Goal: Task Accomplishment & Management: Use online tool/utility

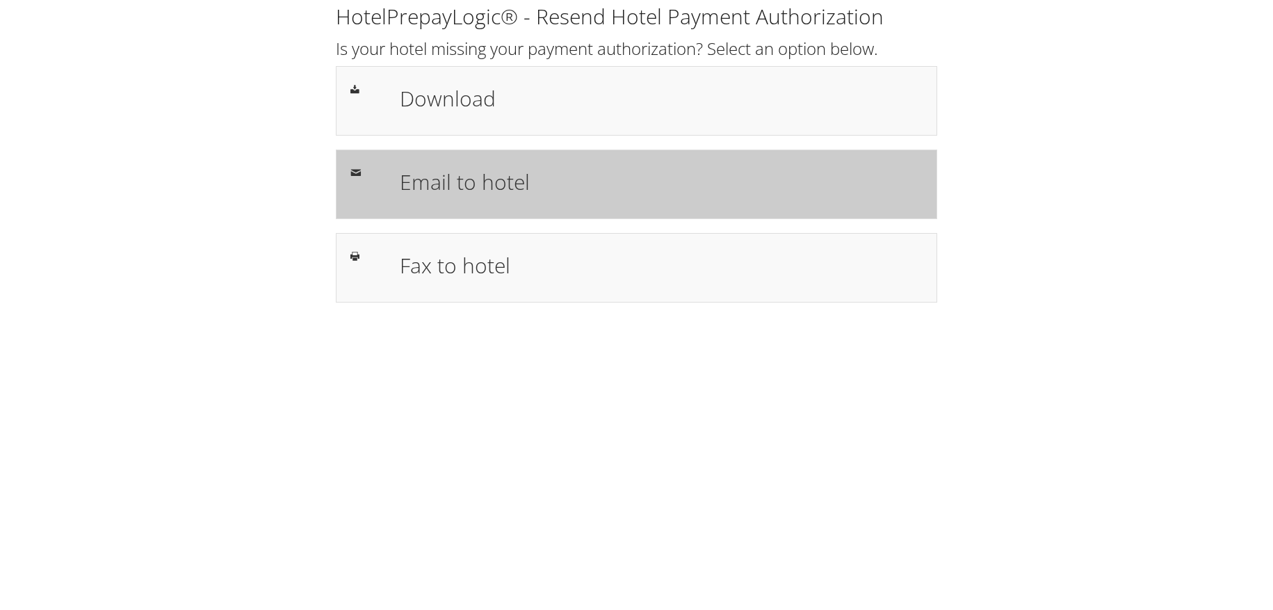
drag, startPoint x: 0, startPoint y: 0, endPoint x: 509, endPoint y: 191, distance: 543.7
click at [510, 192] on h1 "Email to hotel" at bounding box center [661, 181] width 523 height 31
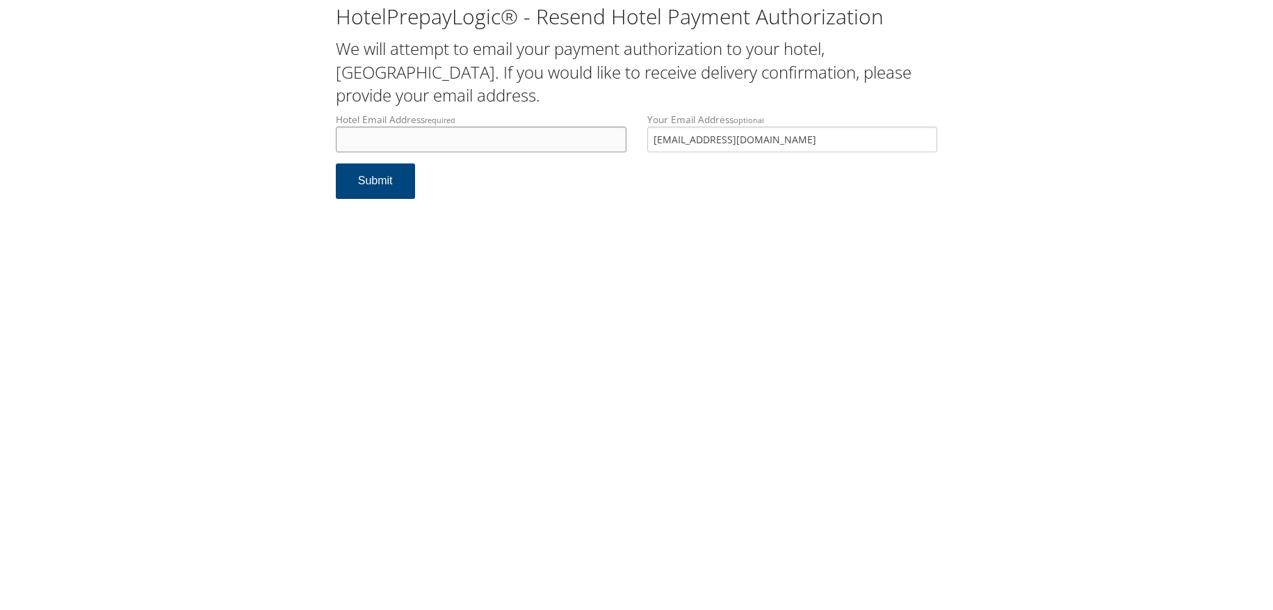
click at [478, 145] on input "Hotel Email Address required" at bounding box center [481, 140] width 291 height 26
paste input "[EMAIL_ADDRESS][DOMAIN_NAME]"
type input "[EMAIL_ADDRESS][DOMAIN_NAME]"
drag, startPoint x: 681, startPoint y: 130, endPoint x: 620, endPoint y: 138, distance: 61.7
click at [620, 138] on div "Hotel Email Address required [EMAIL_ADDRESS][DOMAIN_NAME] Hotel email address i…" at bounding box center [636, 138] width 623 height 51
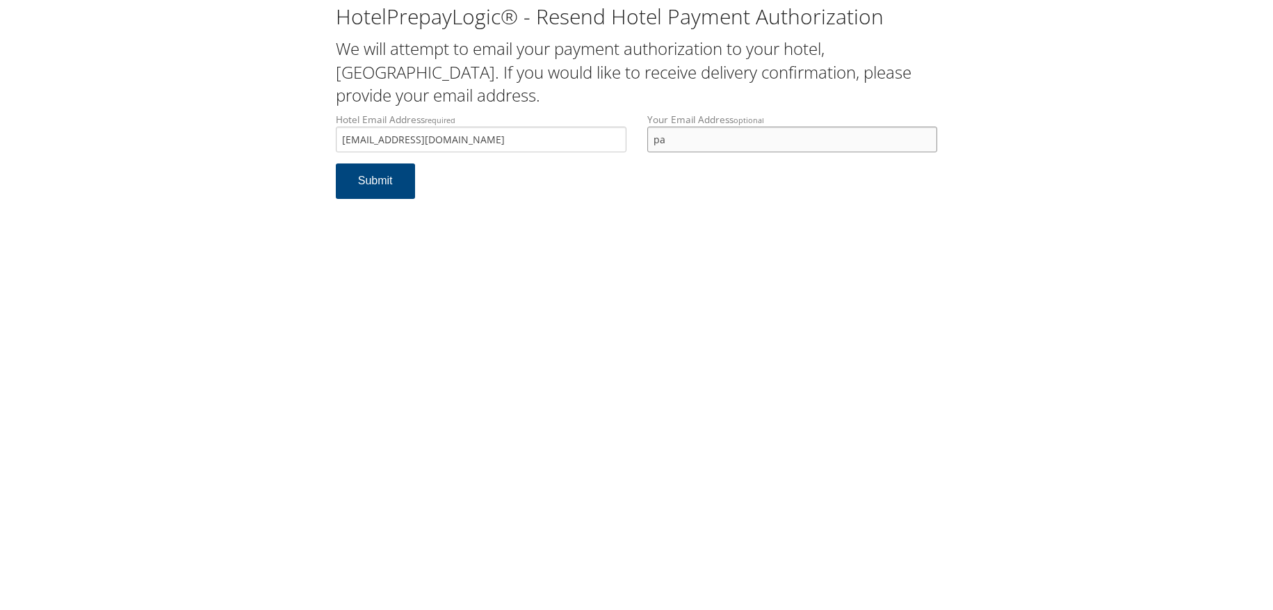
type input "[PERSON_NAME][EMAIL_ADDRESS][PERSON_NAME][DOMAIN_NAME]"
click at [474, 293] on div "HotelPrepayLogic® - Resend Hotel Payment Authorization We will attempt to email…" at bounding box center [636, 305] width 1273 height 610
click at [401, 195] on button "Submit" at bounding box center [375, 180] width 79 height 35
